Goal: Book appointment/travel/reservation

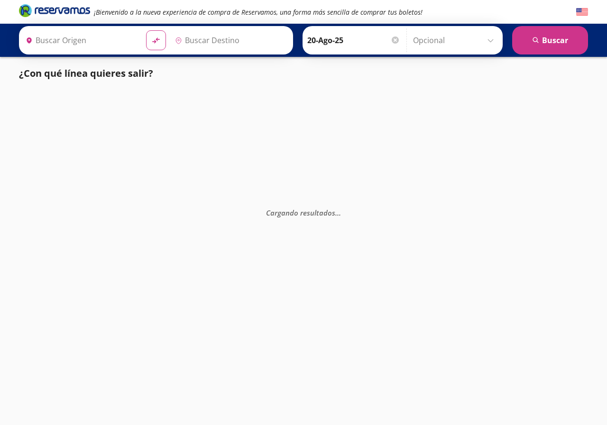
type input "[GEOGRAPHIC_DATA], [GEOGRAPHIC_DATA]"
type input "Culiacán, [GEOGRAPHIC_DATA]"
drag, startPoint x: 499, startPoint y: 49, endPoint x: 494, endPoint y: 45, distance: 6.0
click at [497, 48] on div "Regreso Elige tu fecha de regreso [DATE] Lun Mar Mié Jue Vie Sáb Dom 28 29 30 3…" at bounding box center [456, 40] width 90 height 24
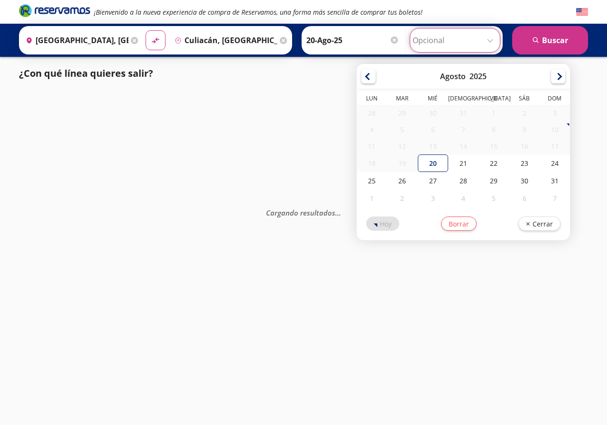
click at [493, 44] on input "Opcional" at bounding box center [454, 40] width 85 height 24
click at [493, 45] on input "Opcional" at bounding box center [454, 40] width 85 height 24
click at [226, 124] on div "Cargando resultados . . ." at bounding box center [303, 302] width 607 height 425
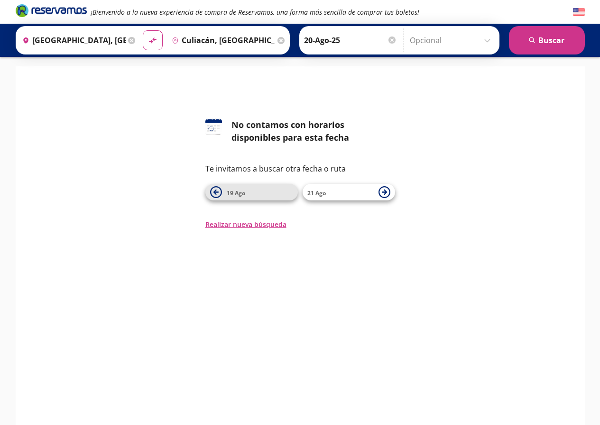
click at [295, 187] on button "19 Ago" at bounding box center [251, 192] width 92 height 17
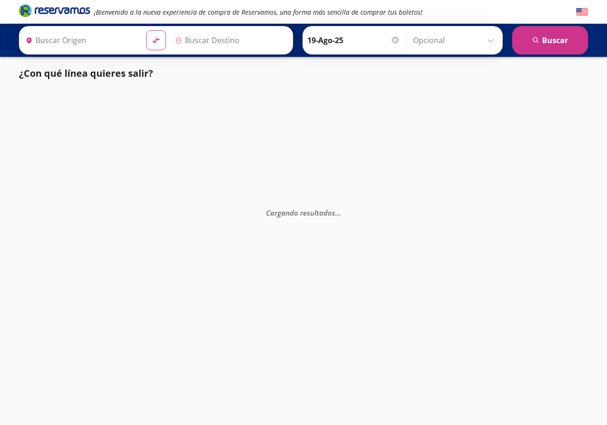
type input "[GEOGRAPHIC_DATA], [GEOGRAPHIC_DATA]"
type input "Culiacán, [GEOGRAPHIC_DATA]"
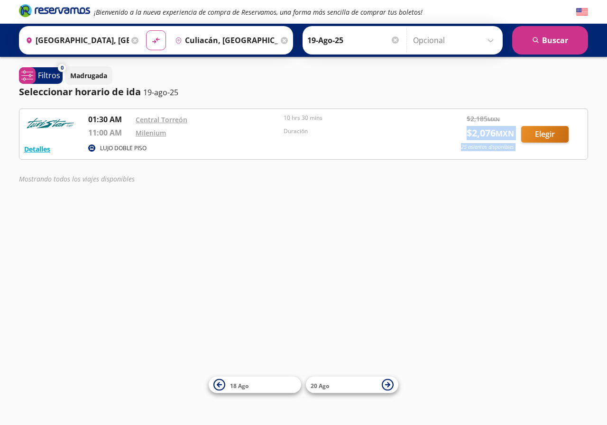
drag, startPoint x: 460, startPoint y: 131, endPoint x: 518, endPoint y: 123, distance: 58.3
click at [518, 123] on div "Detalles LUJO DOBLE PISO 01:30 AM [GEOGRAPHIC_DATA] 11:00 AM Milenium 10 hrs 30…" at bounding box center [303, 134] width 558 height 41
click at [79, 73] on p "Madrugada" at bounding box center [88, 76] width 37 height 10
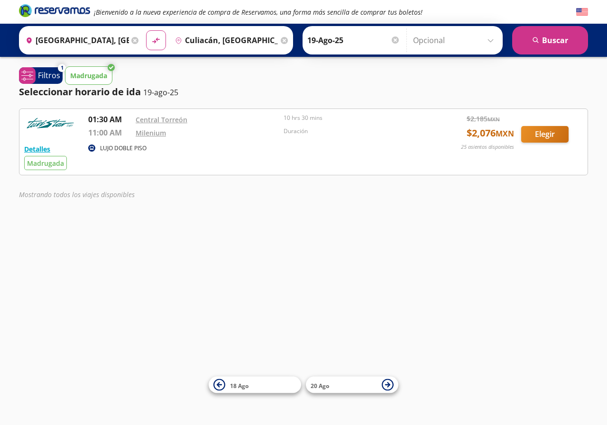
click at [219, 220] on div "¡Bienvenido a la nueva experiencia de compra de Reservamos, una forma más senci…" at bounding box center [303, 212] width 607 height 425
click at [41, 76] on p "Filtros" at bounding box center [49, 75] width 22 height 11
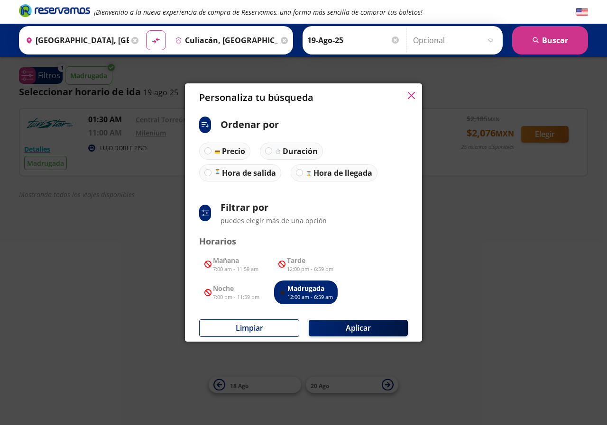
click at [411, 96] on icon "button" at bounding box center [411, 95] width 7 height 7
